Goal: Task Accomplishment & Management: Use online tool/utility

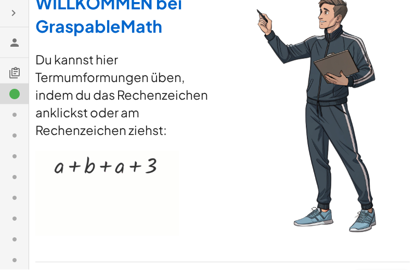
scroll to position [15, 0]
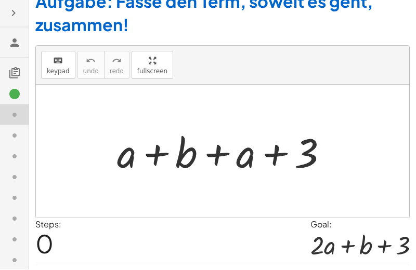
scroll to position [170, 0]
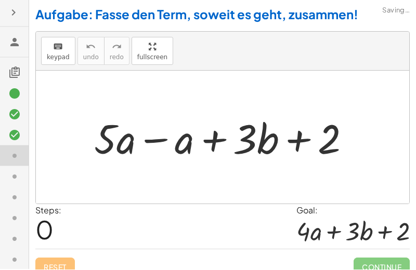
scroll to position [0, 0]
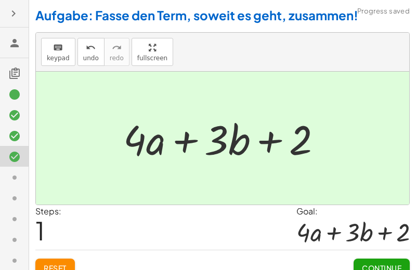
click at [376, 270] on button "Continue" at bounding box center [381, 268] width 56 height 19
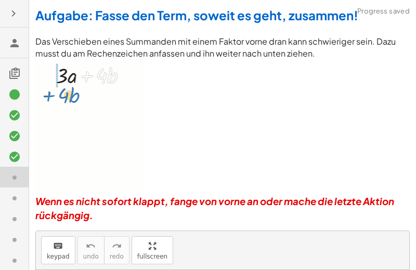
click at [322, 180] on p at bounding box center [222, 127] width 374 height 136
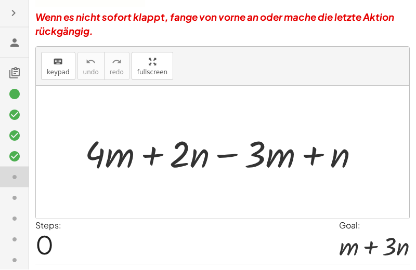
scroll to position [184, 0]
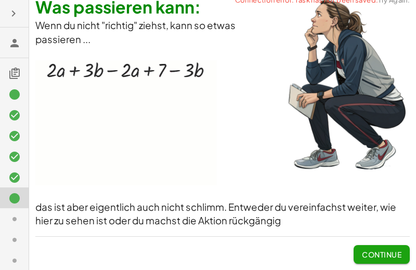
scroll to position [0, 0]
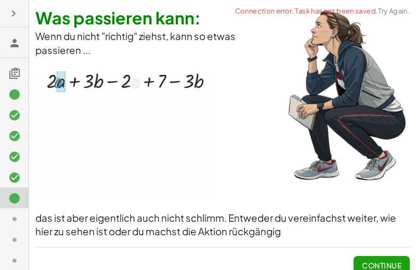
click at [11, 12] on icon "button" at bounding box center [13, 13] width 12 height 12
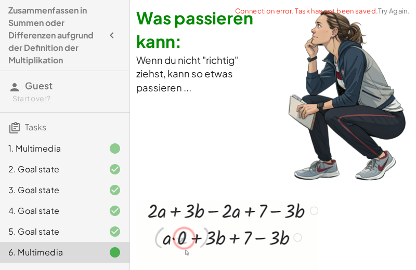
click at [112, 42] on button "button" at bounding box center [111, 35] width 19 height 19
